Goal: Obtain resource: Obtain resource

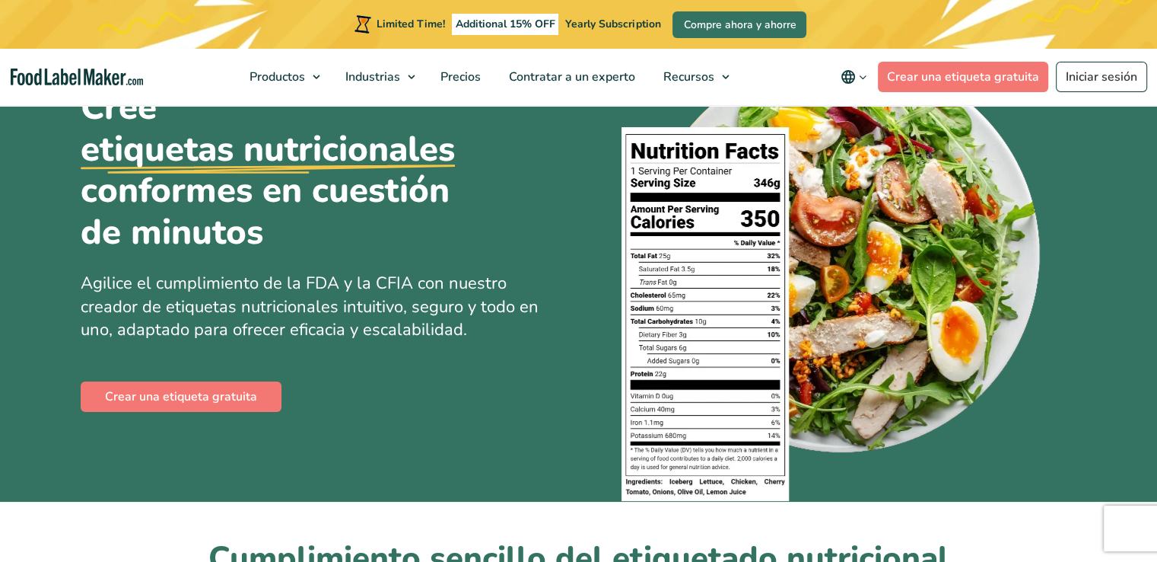
scroll to position [76, 0]
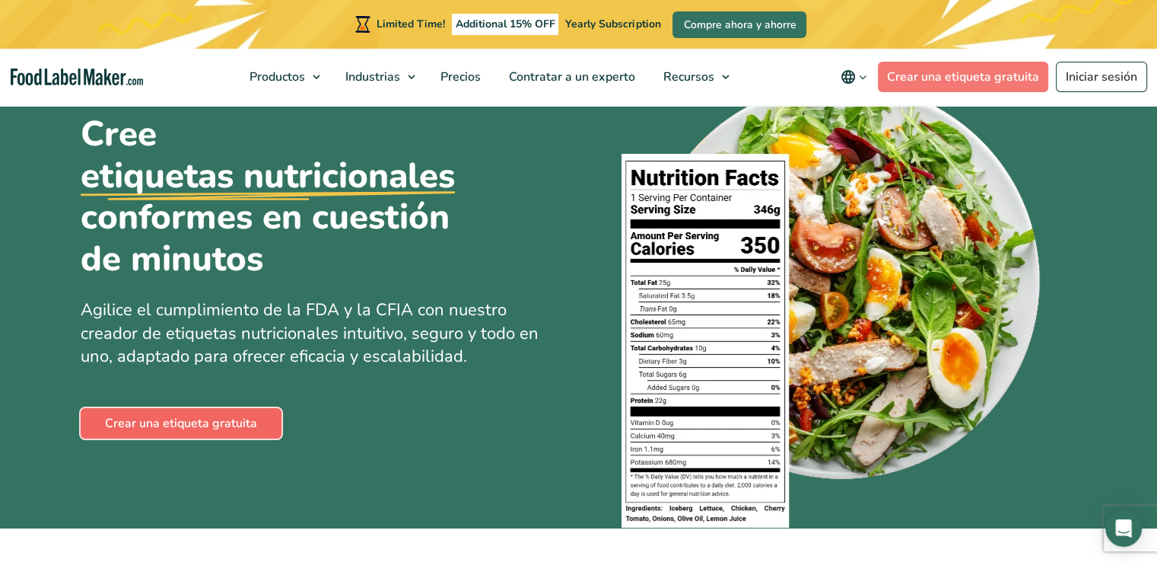
click at [205, 419] on link "Crear una etiqueta gratuita" at bounding box center [181, 423] width 201 height 30
